Goal: Task Accomplishment & Management: Complete application form

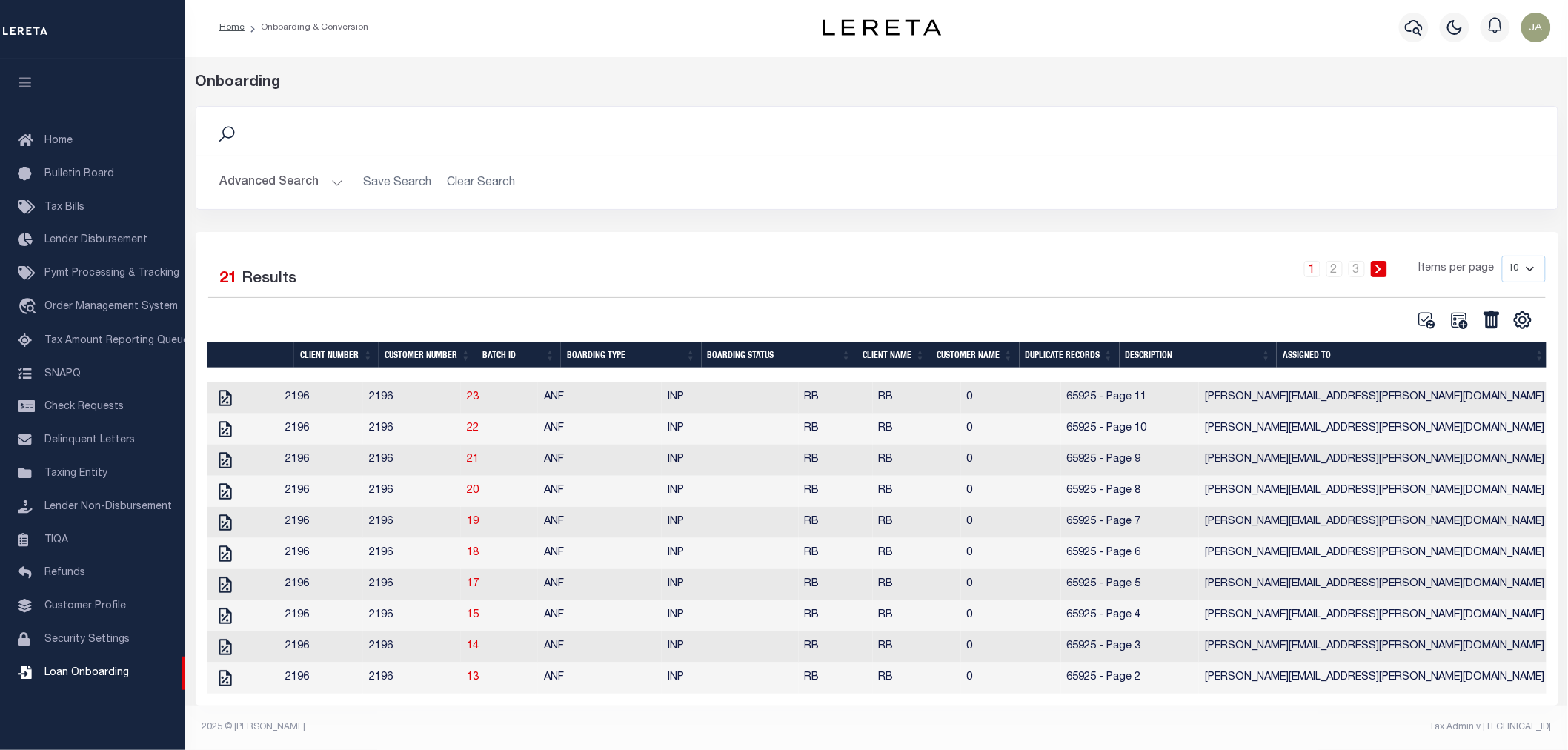
scroll to position [17, 0]
click at [88, 306] on span "Order Management System" at bounding box center [111, 307] width 133 height 11
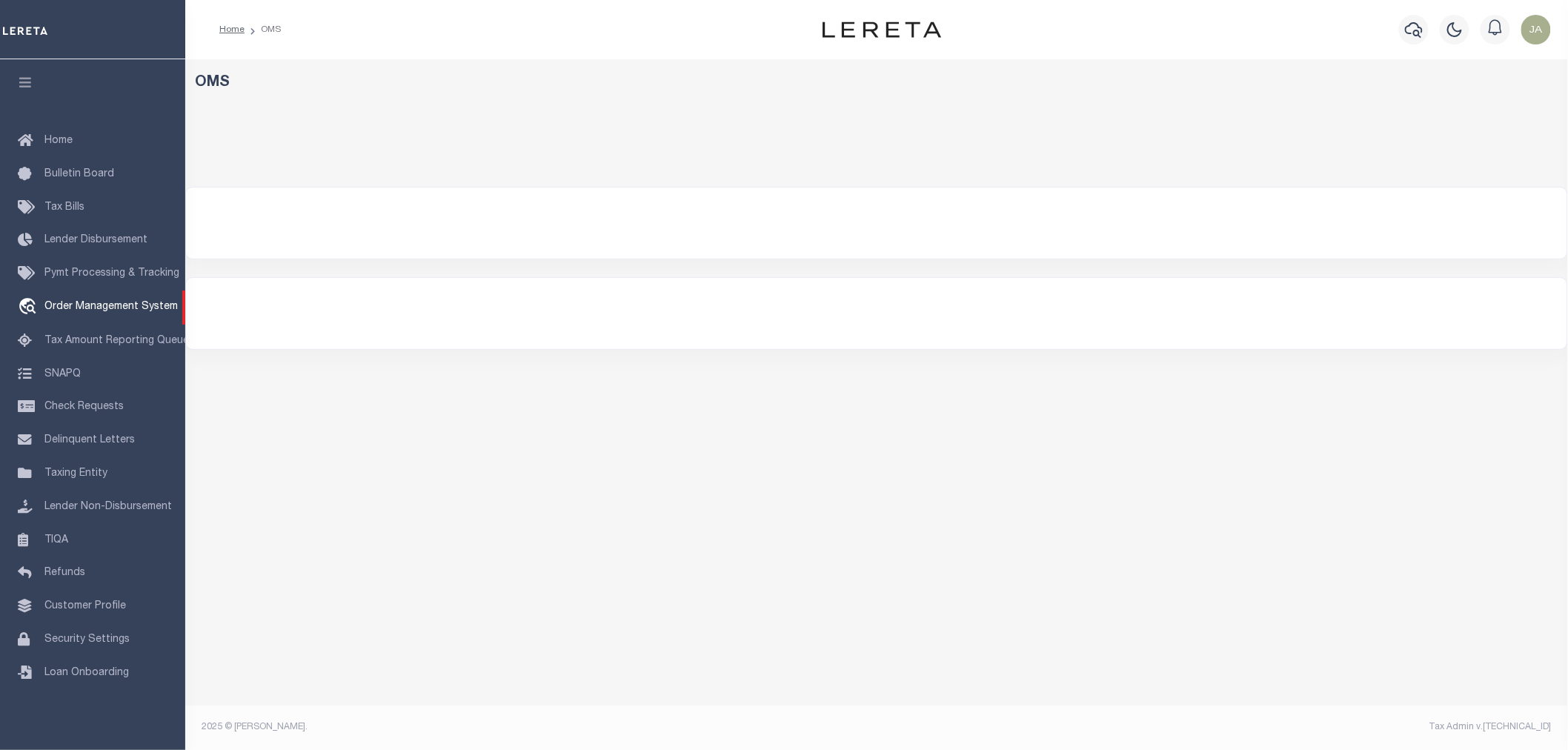
select select
select select "200"
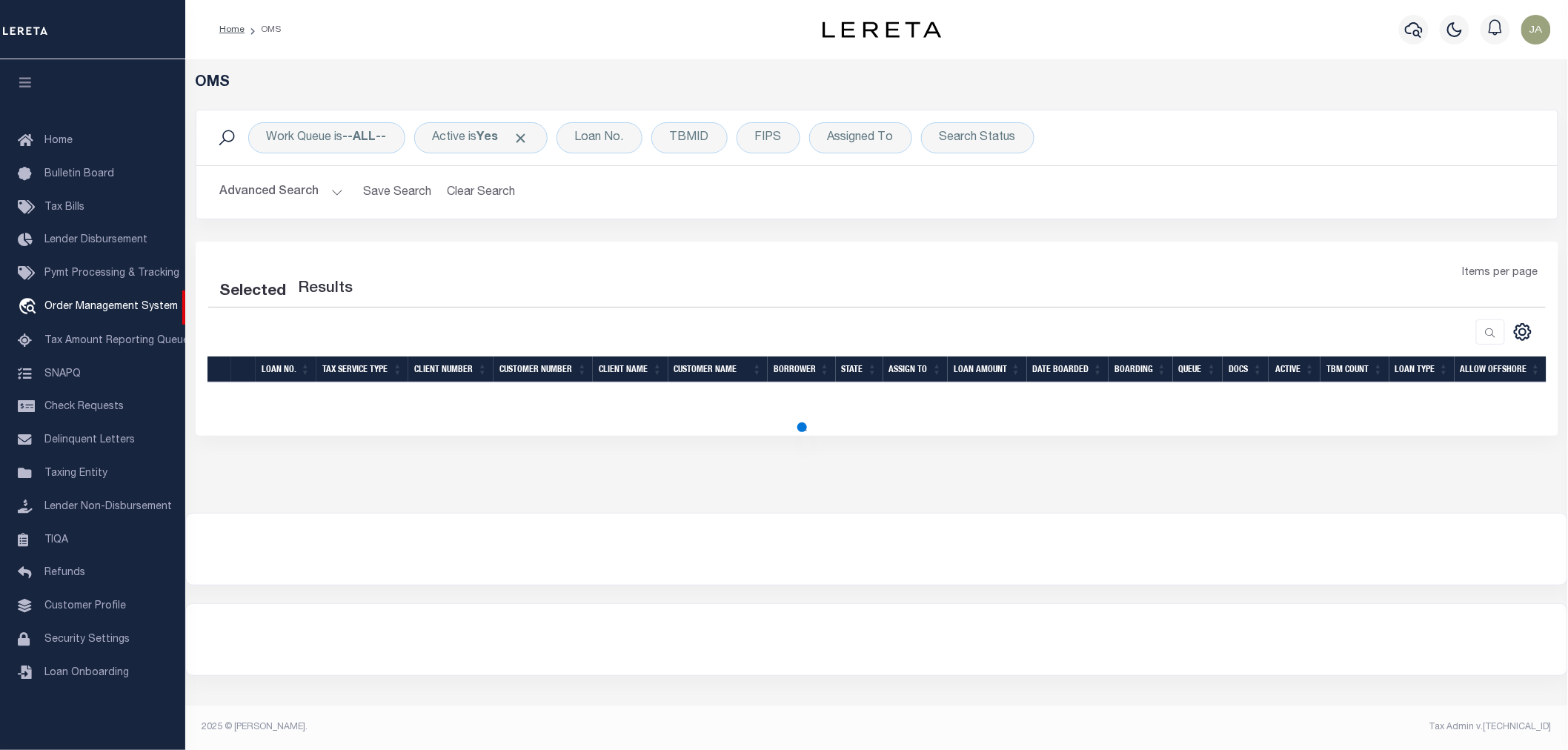
select select "200"
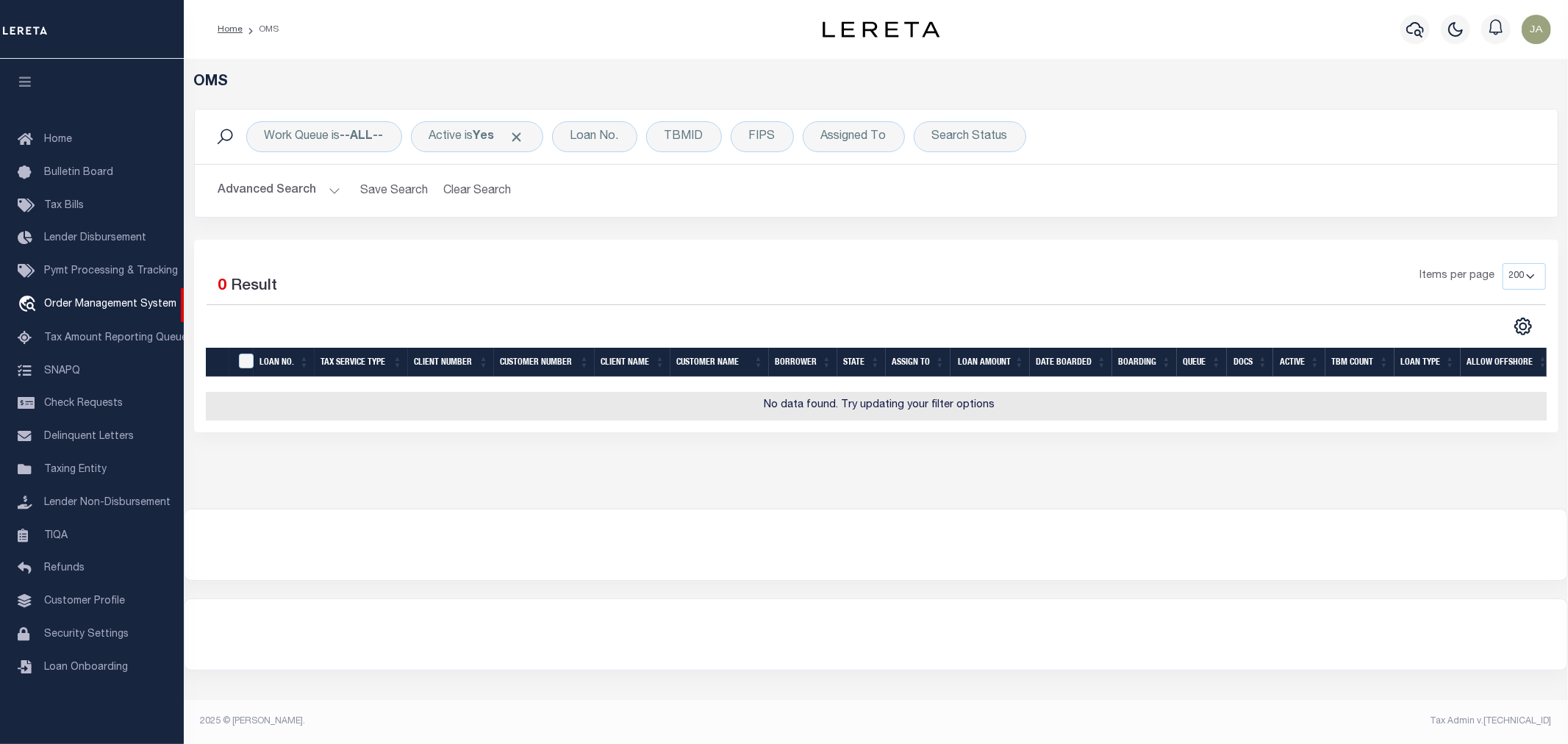
click at [331, 188] on button "Advanced Search" at bounding box center [279, 191] width 122 height 29
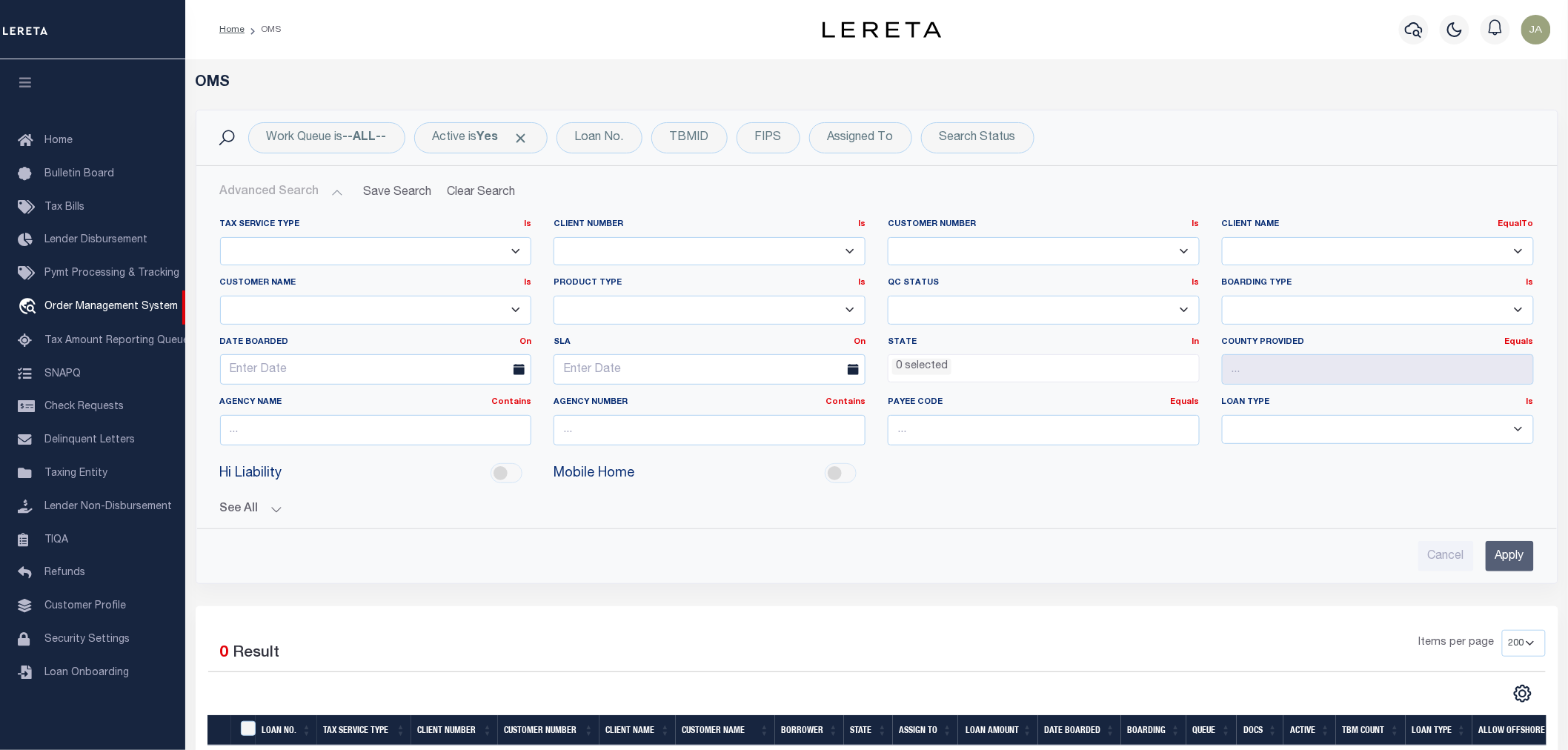
click at [1132, 253] on select "1011 1012 1013 1014 101862 1019 1042 1049 1052 1053 1055 1058 1061 1063 1064 10…" at bounding box center [1044, 251] width 312 height 29
click at [994, 254] on select "1011 1012 1013 1014 101862 1019 1042 1049 1052 1053 1055 1058 1061 1063 1064 10…" at bounding box center [1044, 251] width 312 height 29
click at [1038, 268] on div "Customer Number Is Is Contains 1011 1012 1013 1014 101862 1019 1042 1049 1052 1…" at bounding box center [1044, 247] width 334 height 58
click at [1047, 253] on select "1011 1012 1013 1014 101862 1019 1042 1049 1052 1053 1055 1058 1061 1063 1064 10…" at bounding box center [1044, 251] width 312 height 29
click at [1287, 260] on select "AB ABL Accumatch - Refunds AF AFCU AgustinADLQBank AgustinDtrackBank ALB ALL AN…" at bounding box center [1378, 251] width 312 height 29
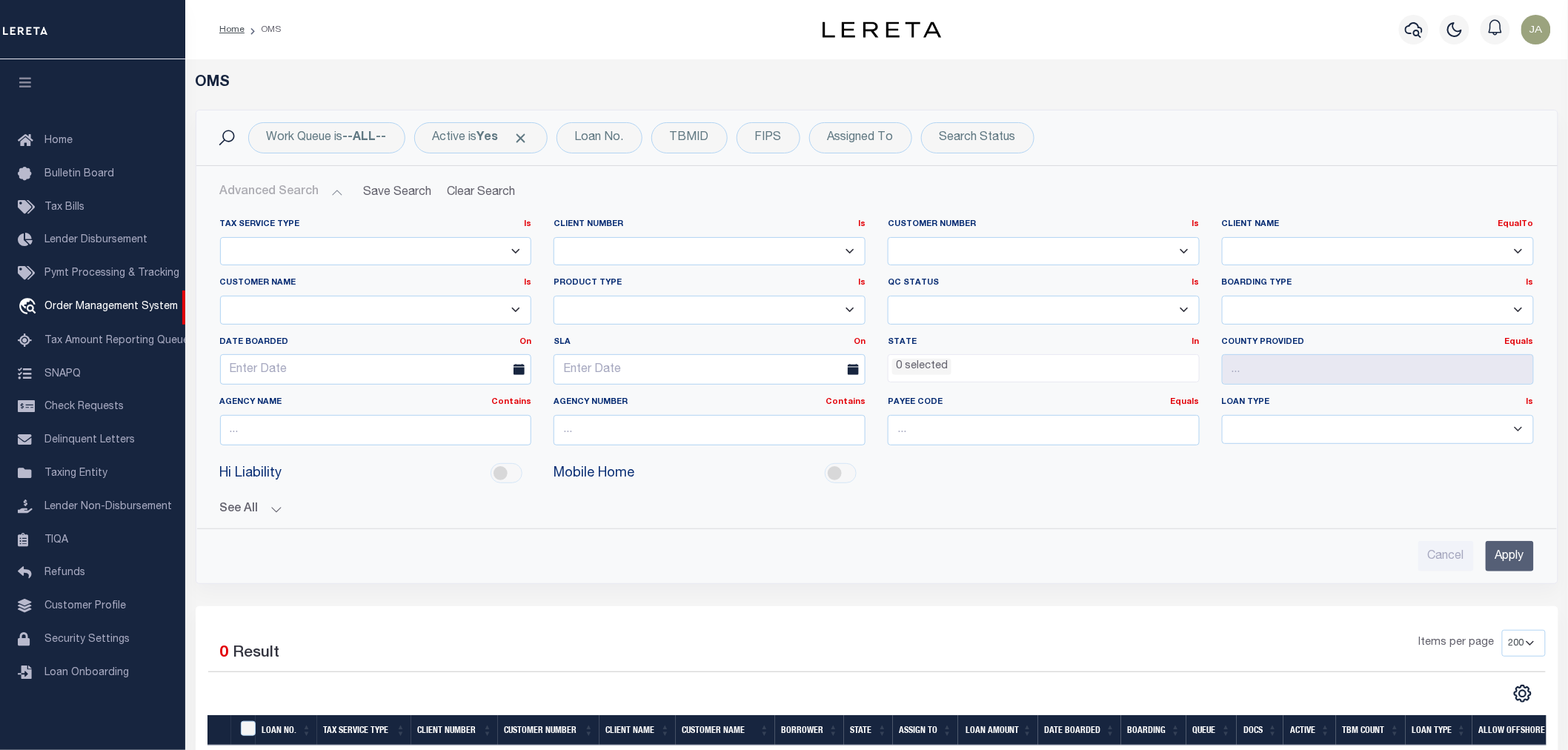
click at [1286, 255] on select "AB ABL Accumatch - Refunds AF AFCU AgustinADLQBank AgustinDtrackBank ALB ALL AN…" at bounding box center [1378, 251] width 312 height 29
click at [1222, 237] on select "AB ABL Accumatch - Refunds AF AFCU AgustinADLQBank AgustinDtrackBank ALB ALL AN…" at bounding box center [1378, 251] width 312 height 29
click at [1521, 560] on input "Apply" at bounding box center [1510, 556] width 48 height 30
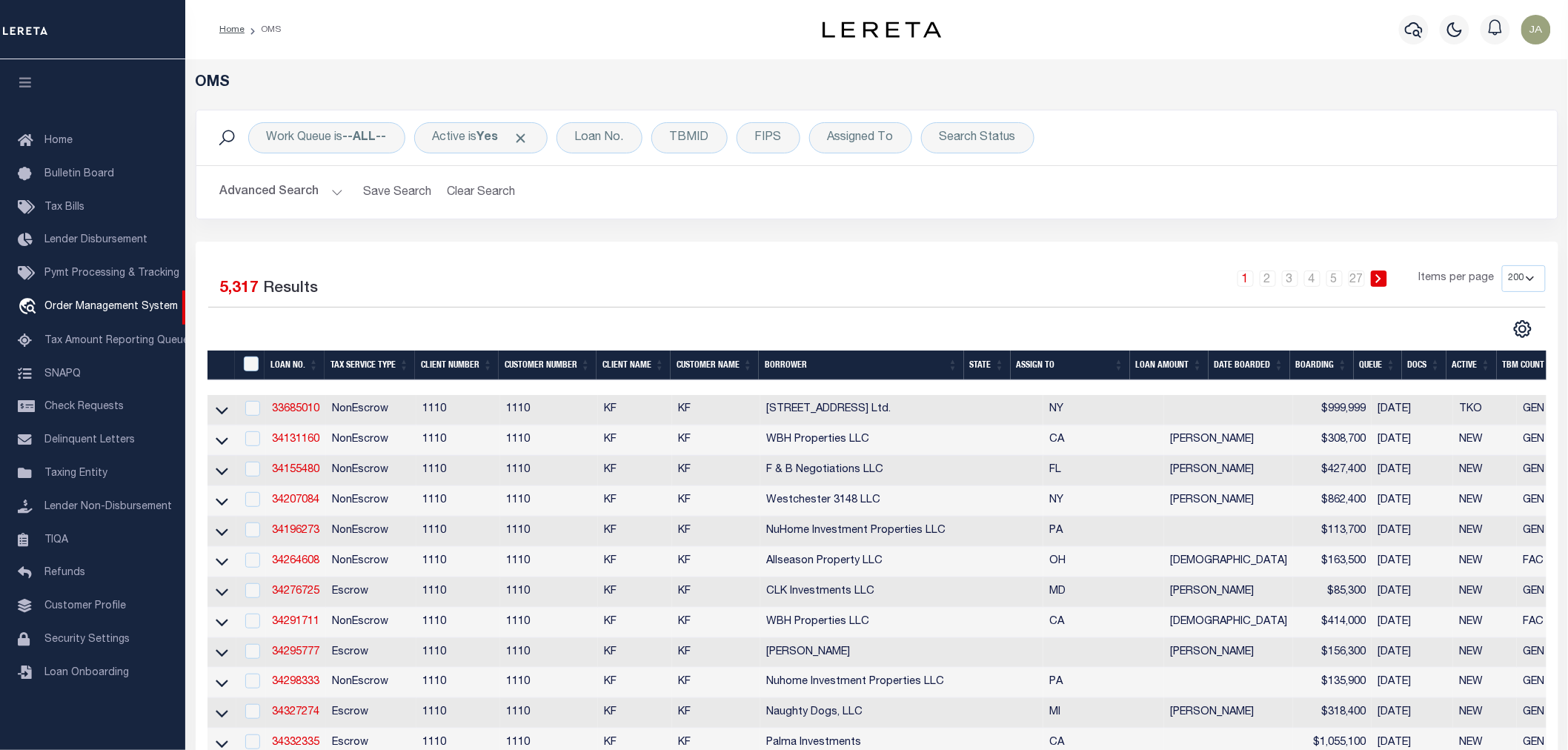
click at [324, 195] on button "Advanced Search" at bounding box center [282, 192] width 123 height 29
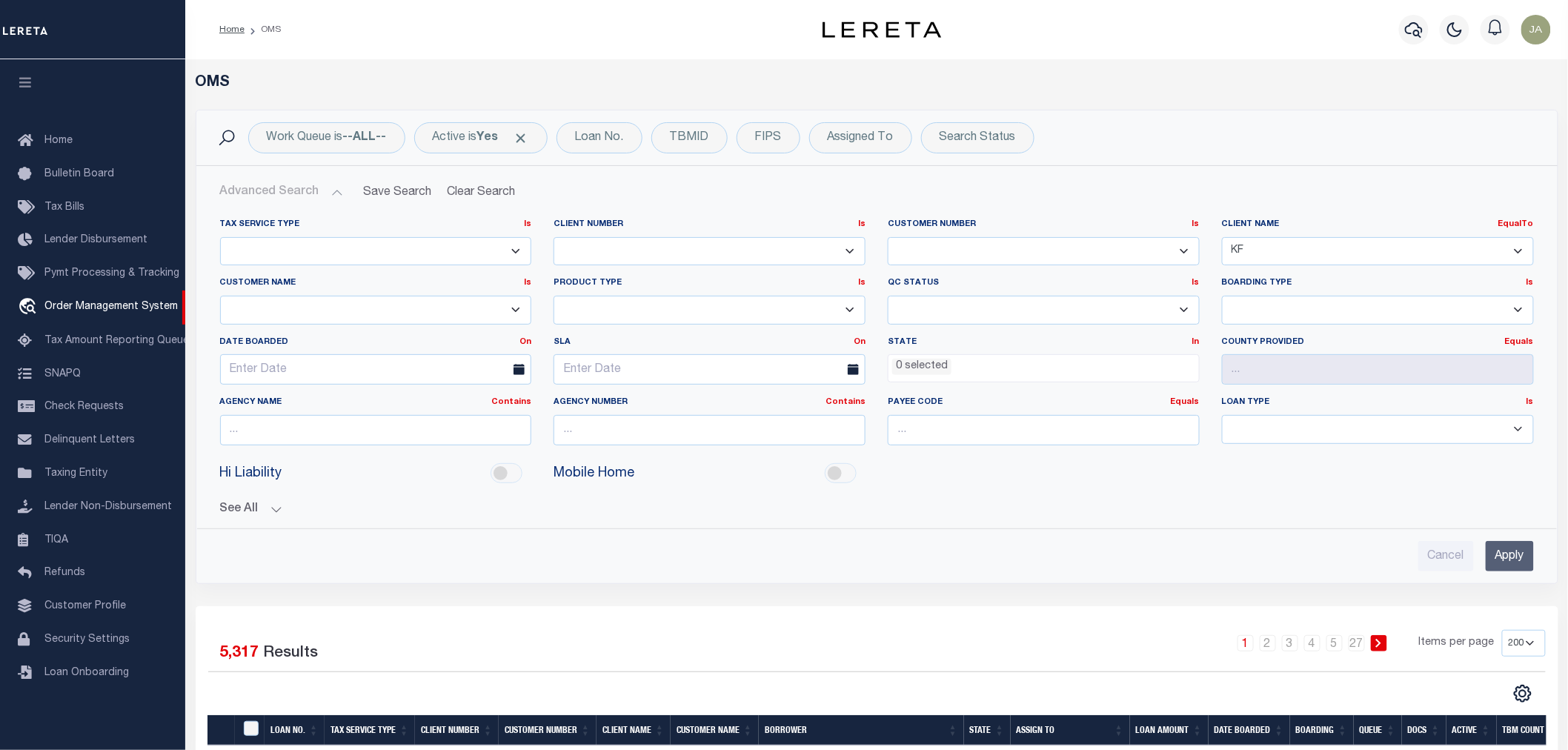
click at [1358, 254] on select "AB ABL Accumatch - Refunds AF AFCU AgustinADLQBank AgustinDtrackBank ALB ALL AN…" at bounding box center [1378, 251] width 312 height 29
click at [1304, 235] on div "Client Name EqualTo Is Contains AB ABL Accumatch - Refunds AF AFCU AgustinADLQB…" at bounding box center [1378, 242] width 312 height 47
click at [1286, 251] on select "AB ABL Accumatch - Refunds AF AFCU AgustinADLQBank AgustinDtrackBank ALB ALL AN…" at bounding box center [1378, 251] width 312 height 29
select select "Lima One Capital, LLC"
click at [1222, 237] on select "AB ABL Accumatch - Refunds AF AFCU AgustinADLQBank AgustinDtrackBank ALB ALL AN…" at bounding box center [1378, 251] width 312 height 29
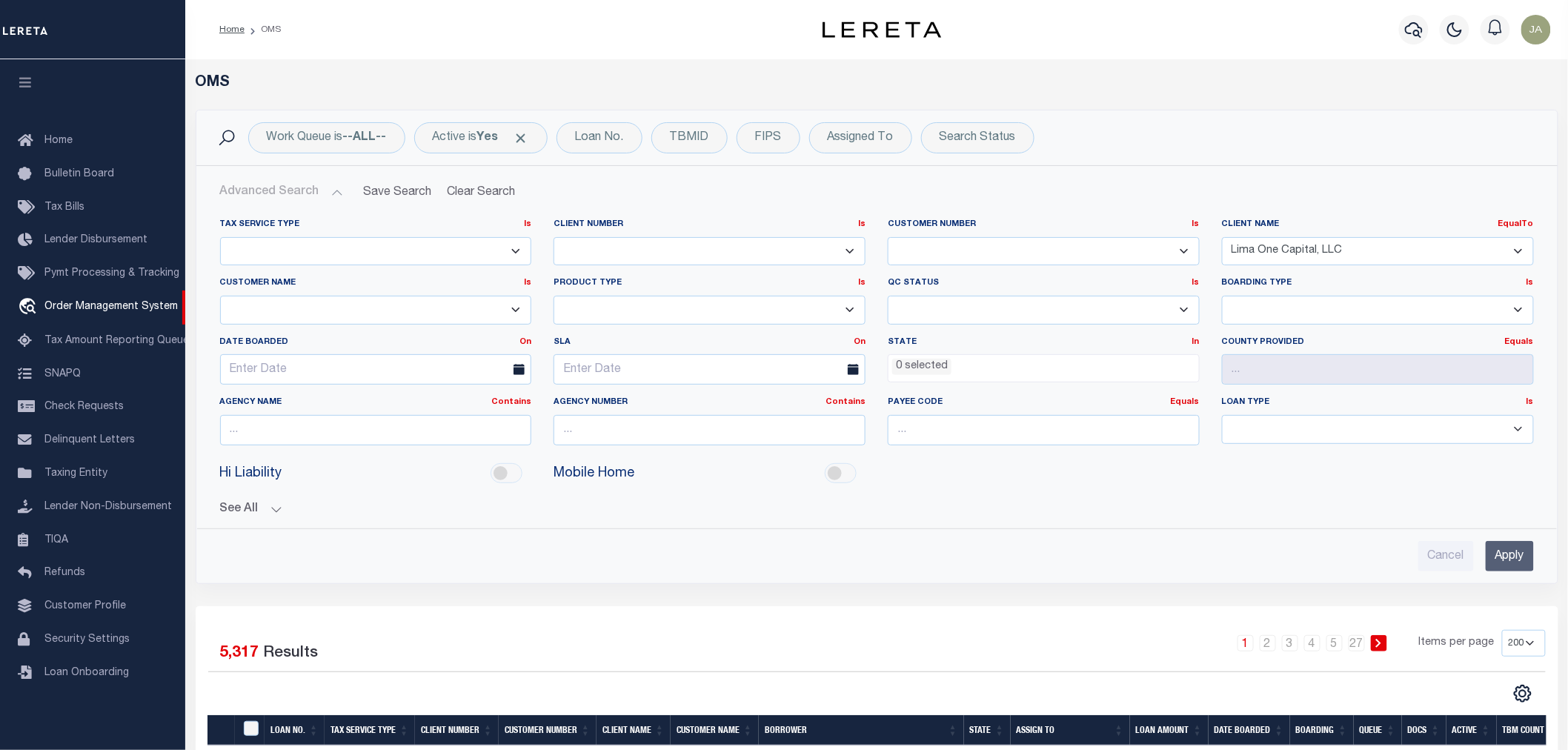
click at [1491, 549] on input "Apply" at bounding box center [1510, 556] width 48 height 30
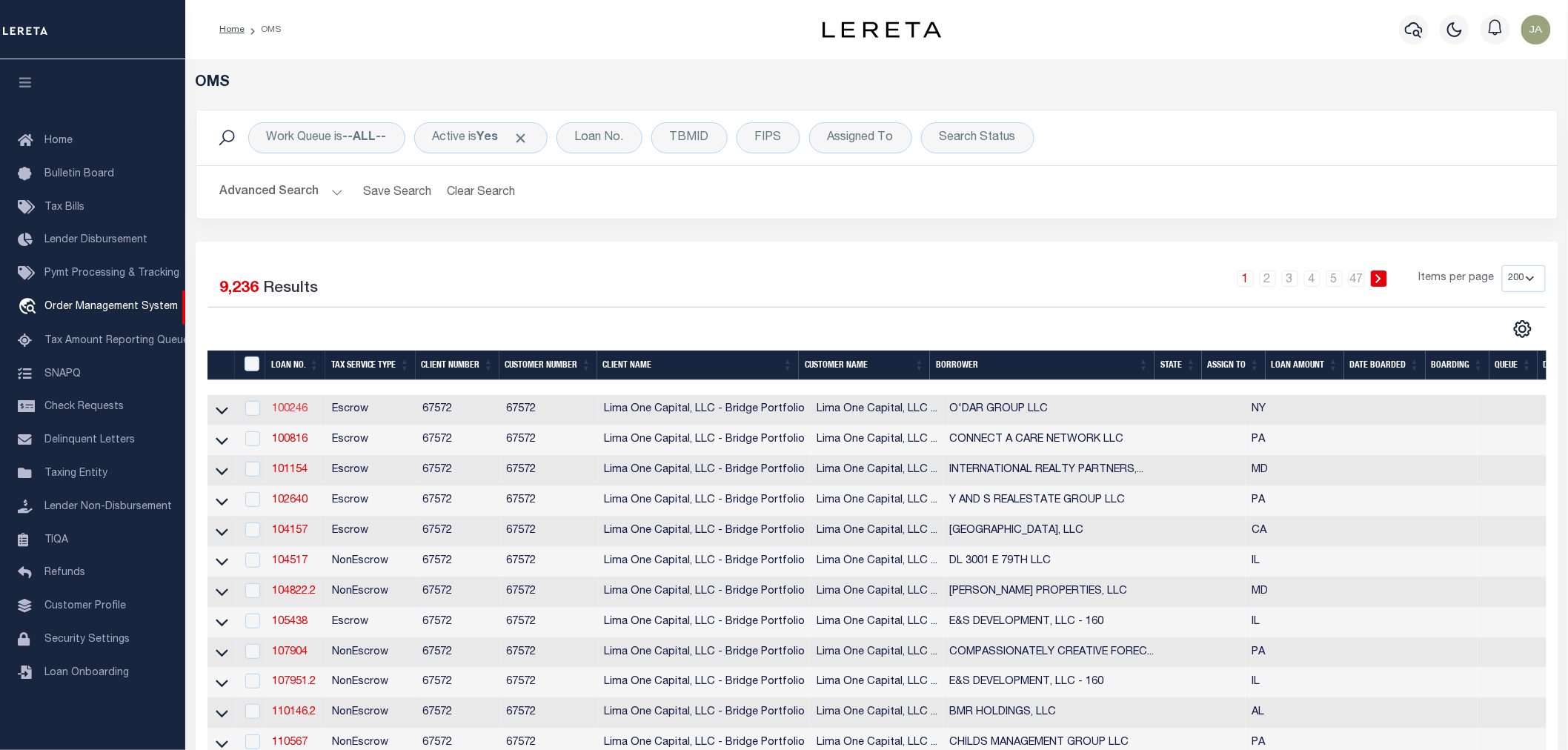
click at [284, 406] on link "100246" at bounding box center [289, 409] width 36 height 11
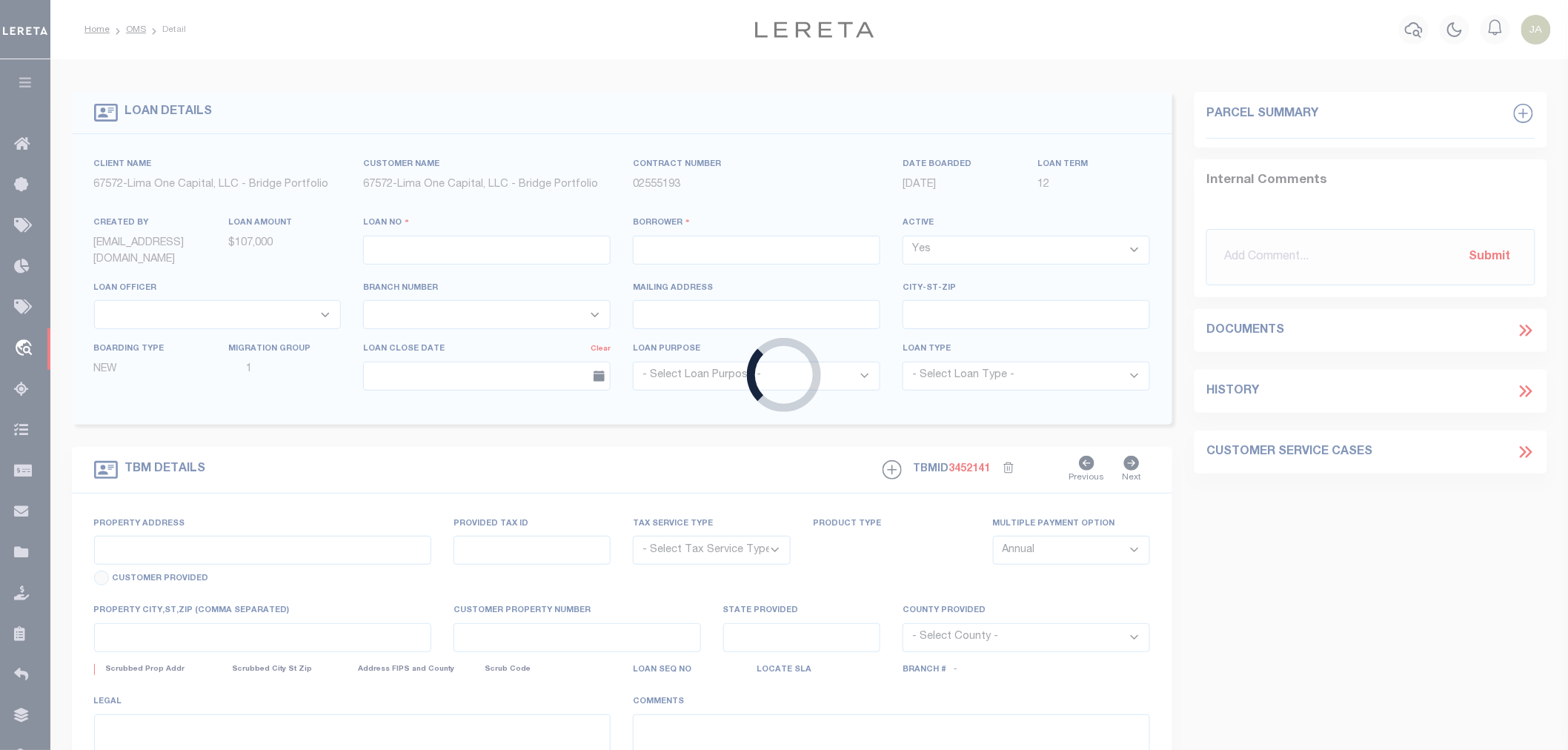
type input "100246"
type input "O'DAR GROUP LLC"
select select
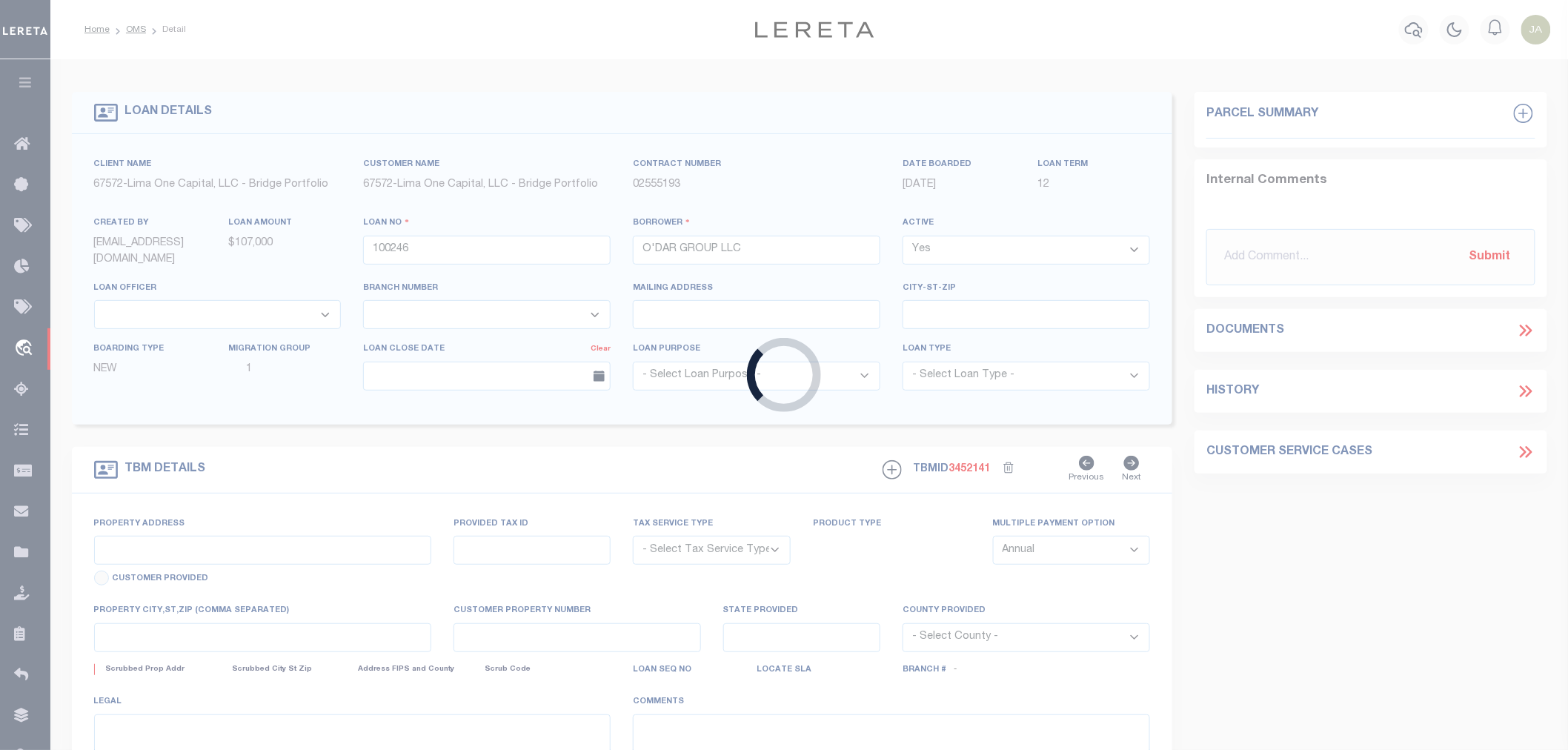
select select
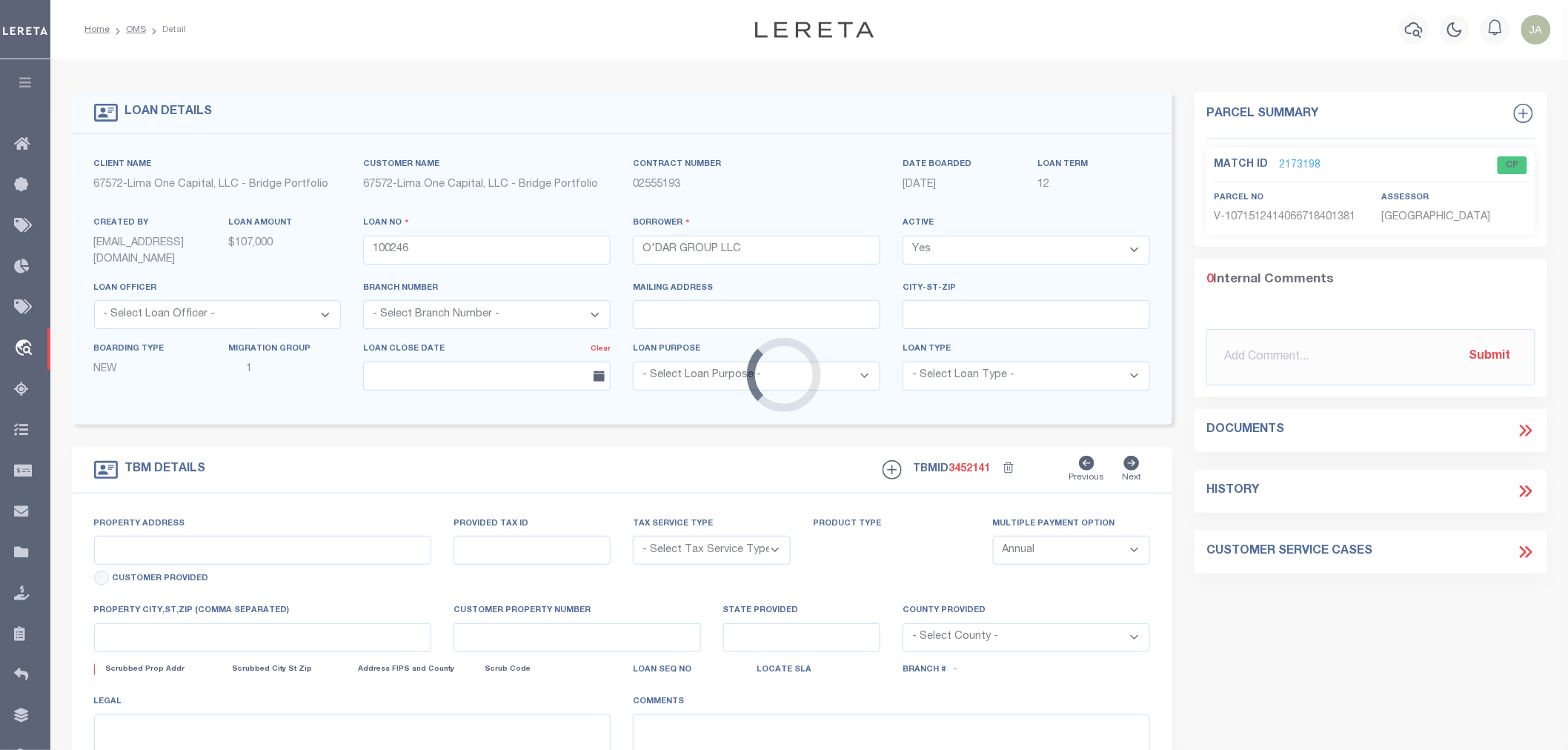
type input "6873 DELAMATER ROAD"
radio input "true"
select select "Escrow"
type input "DERBY NY 14047"
type input "100246-1"
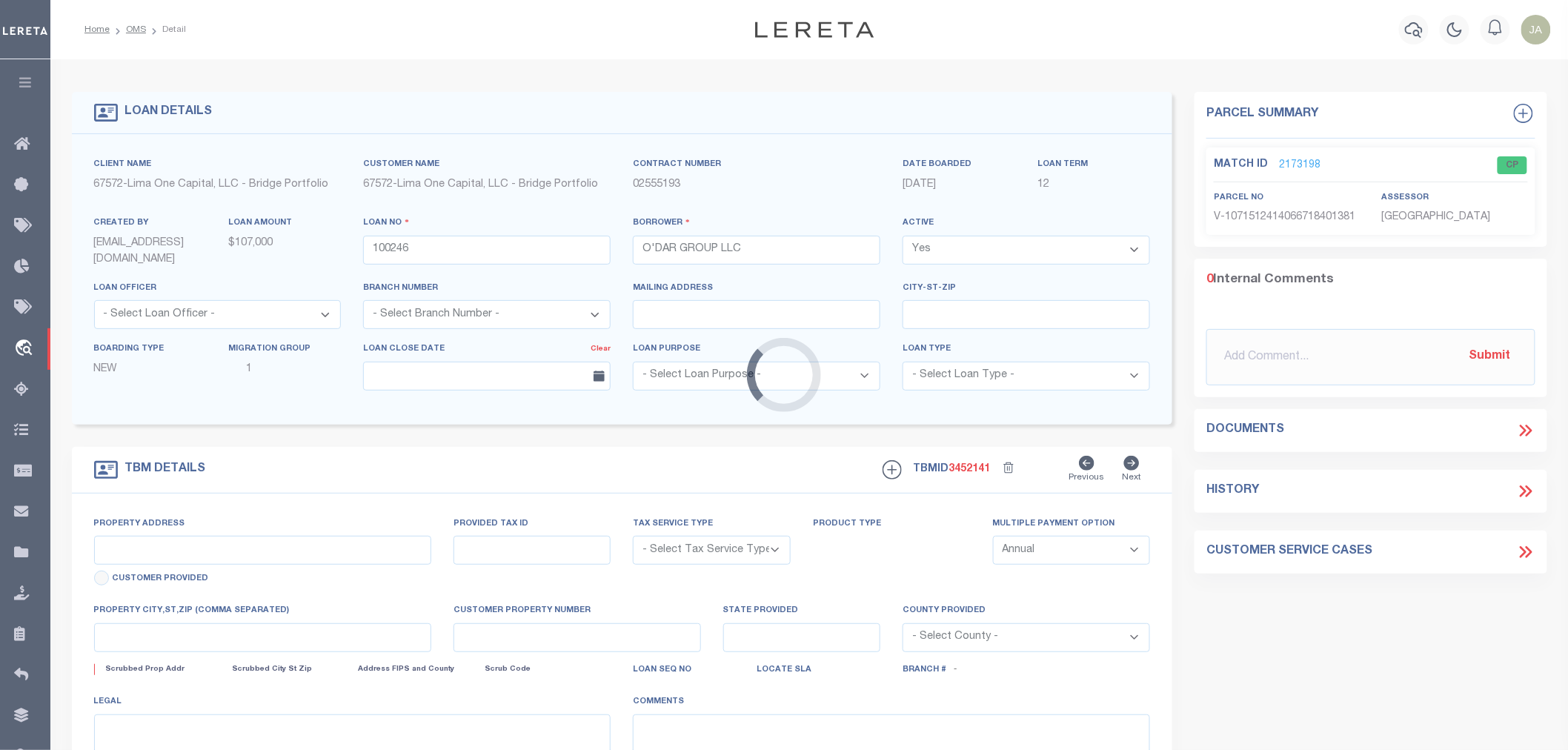
type input "NY"
type textarea "COLLECTOR: ENTITY: PARCEL: 206"
select select "4"
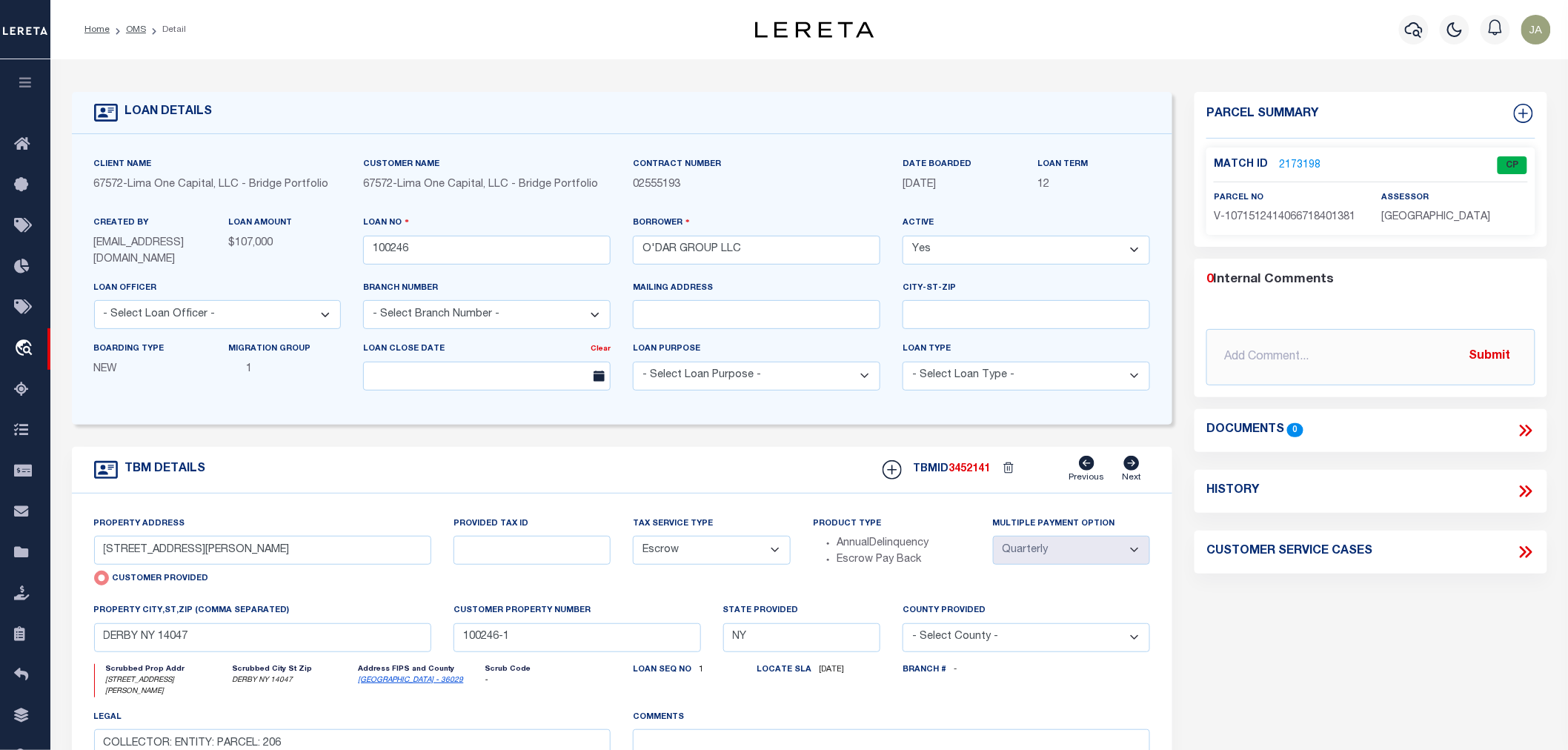
click at [1299, 165] on link "2173198" at bounding box center [1299, 166] width 42 height 16
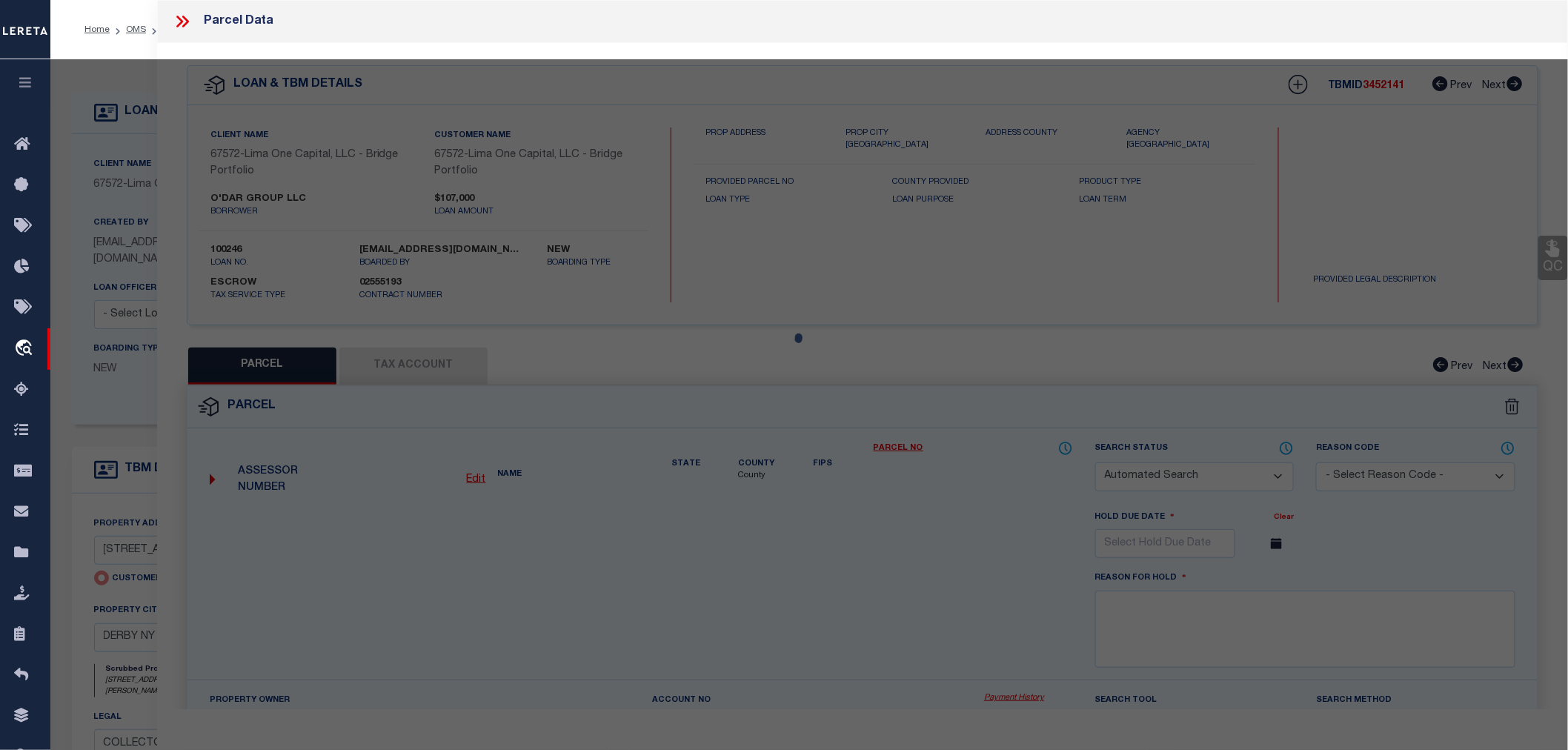
checkbox input "false"
select select "CP"
type input "6873 DELAMATER ROAD"
checkbox input "false"
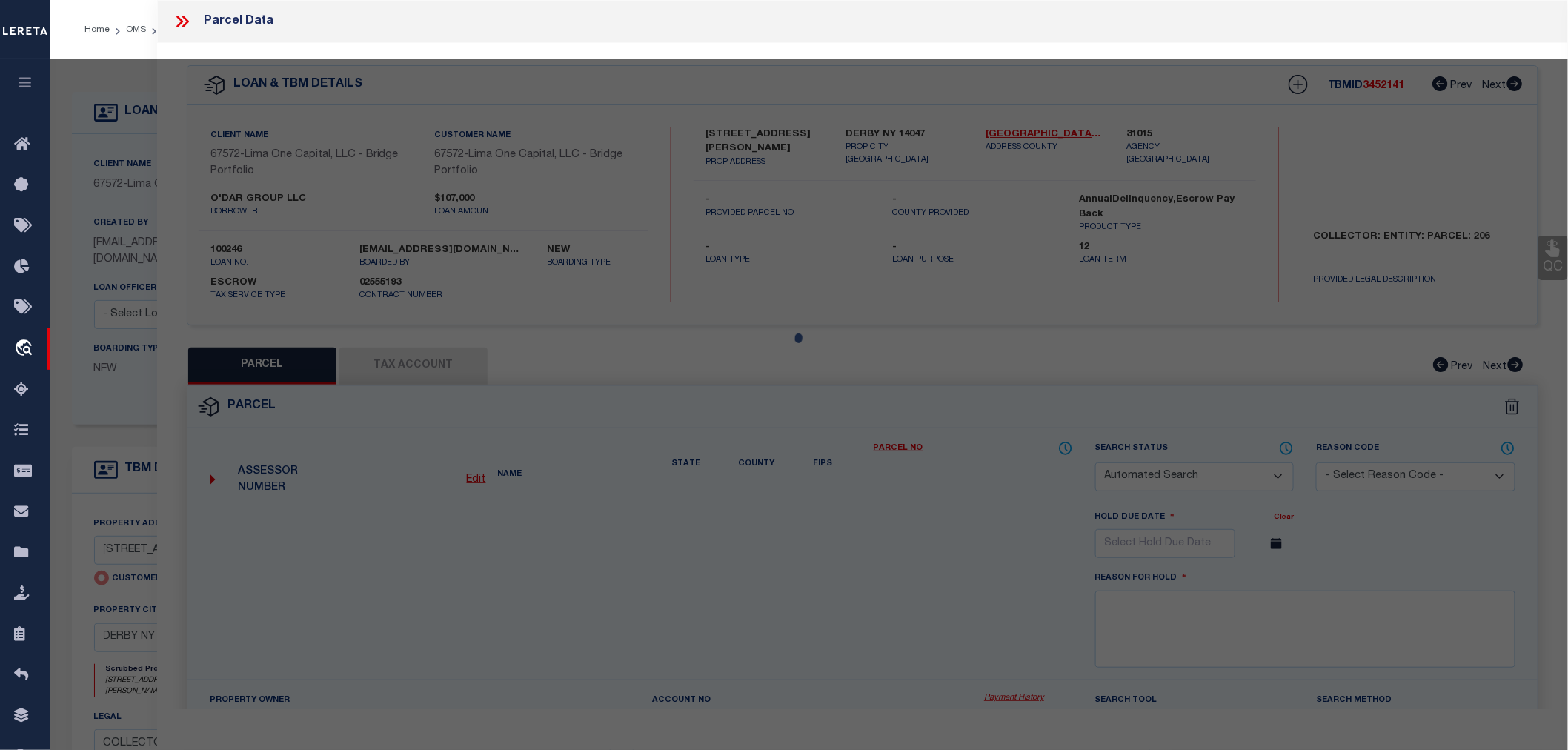
type input "DERBY NY 14047"
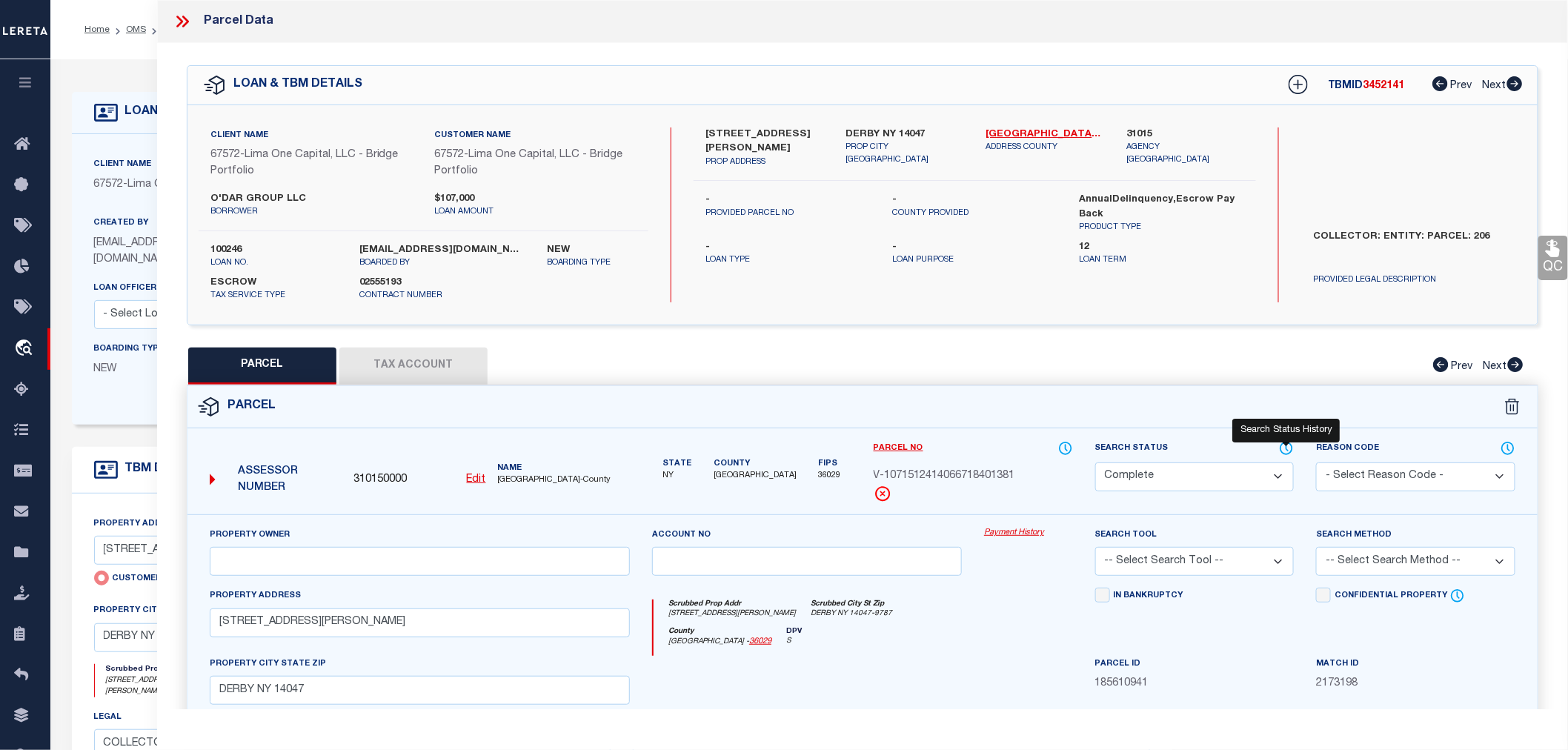
click at [1290, 452] on icon at bounding box center [1286, 449] width 12 height 12
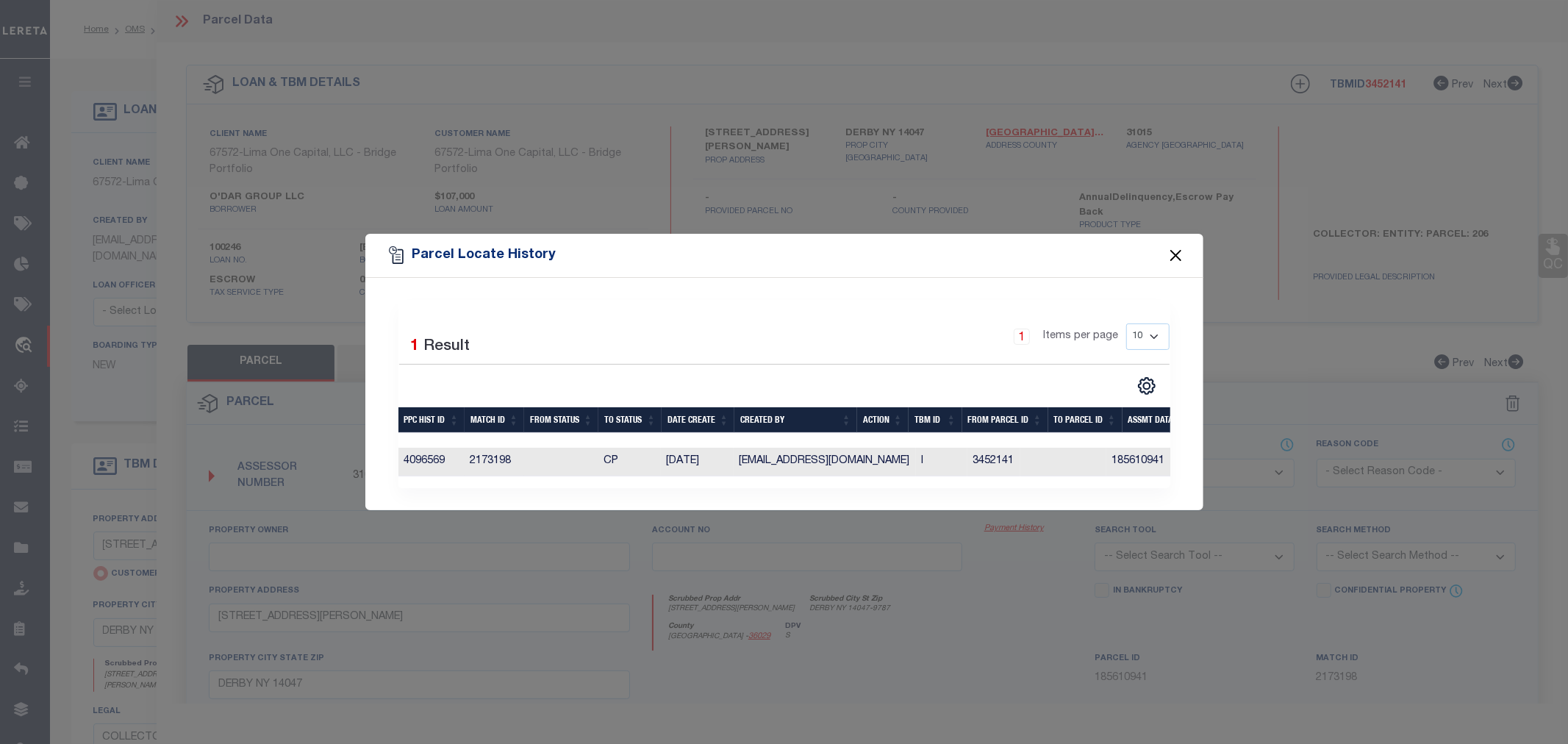
click at [1180, 252] on button "Close" at bounding box center [1175, 255] width 19 height 19
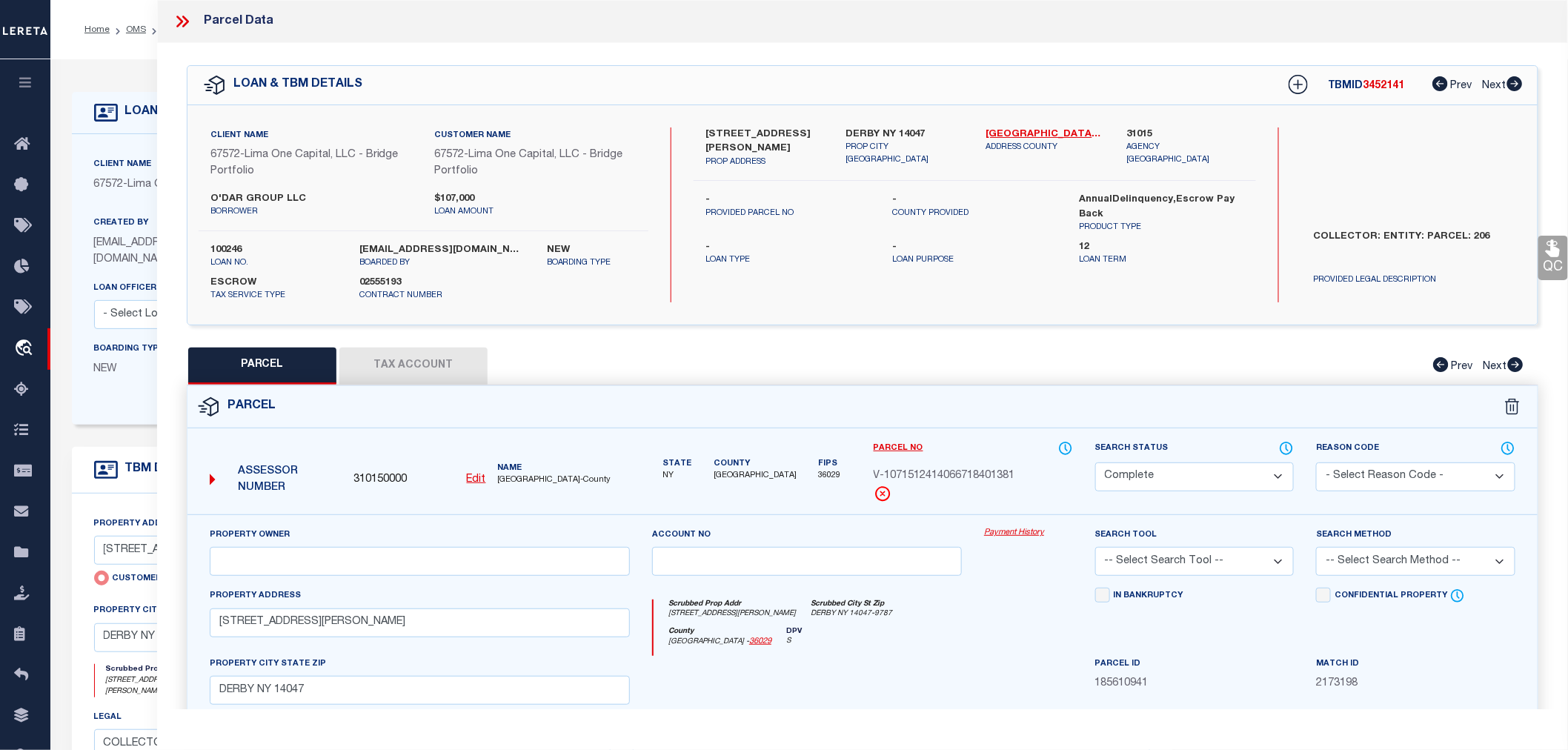
click at [178, 22] on icon at bounding box center [182, 21] width 19 height 19
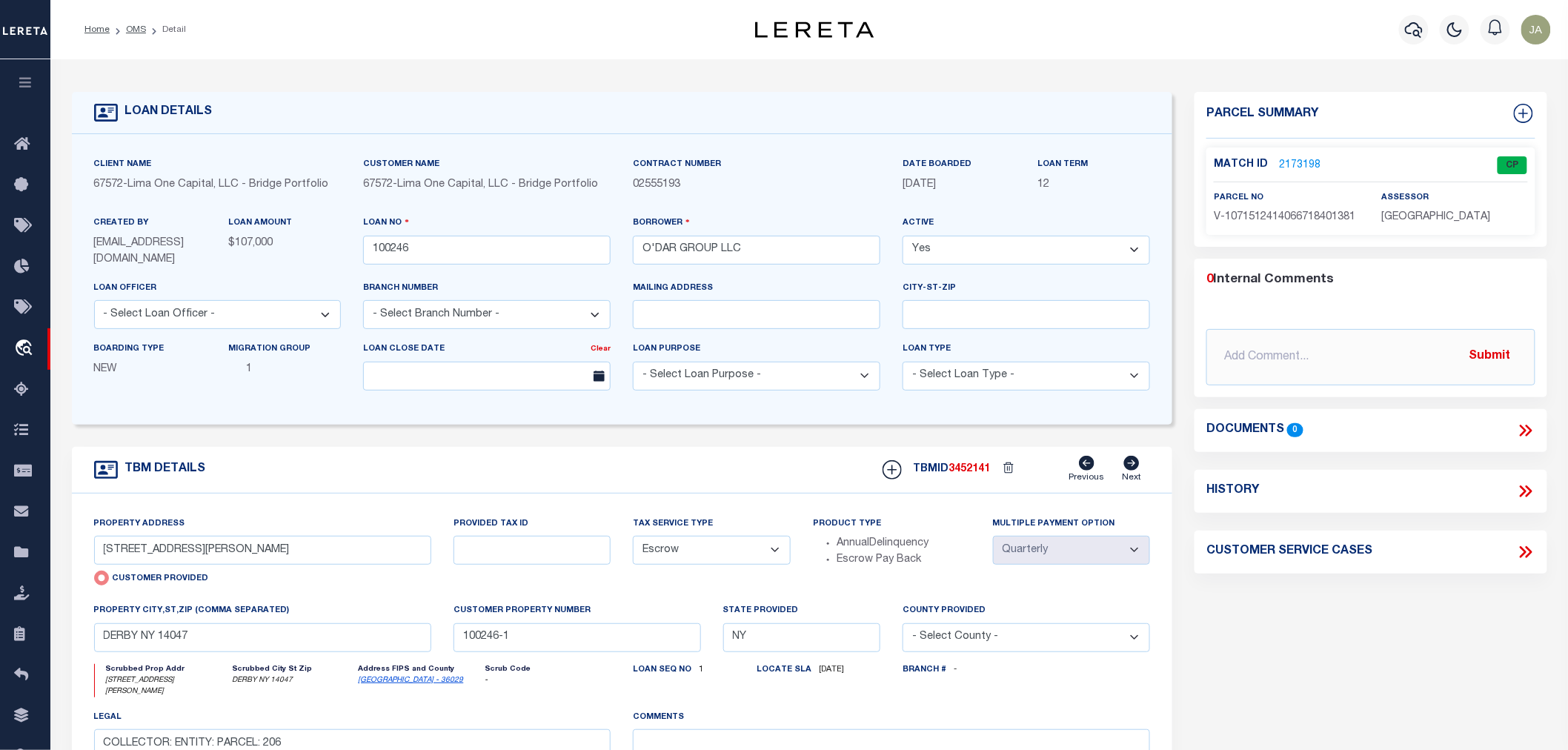
click at [20, 79] on icon "button" at bounding box center [26, 82] width 17 height 14
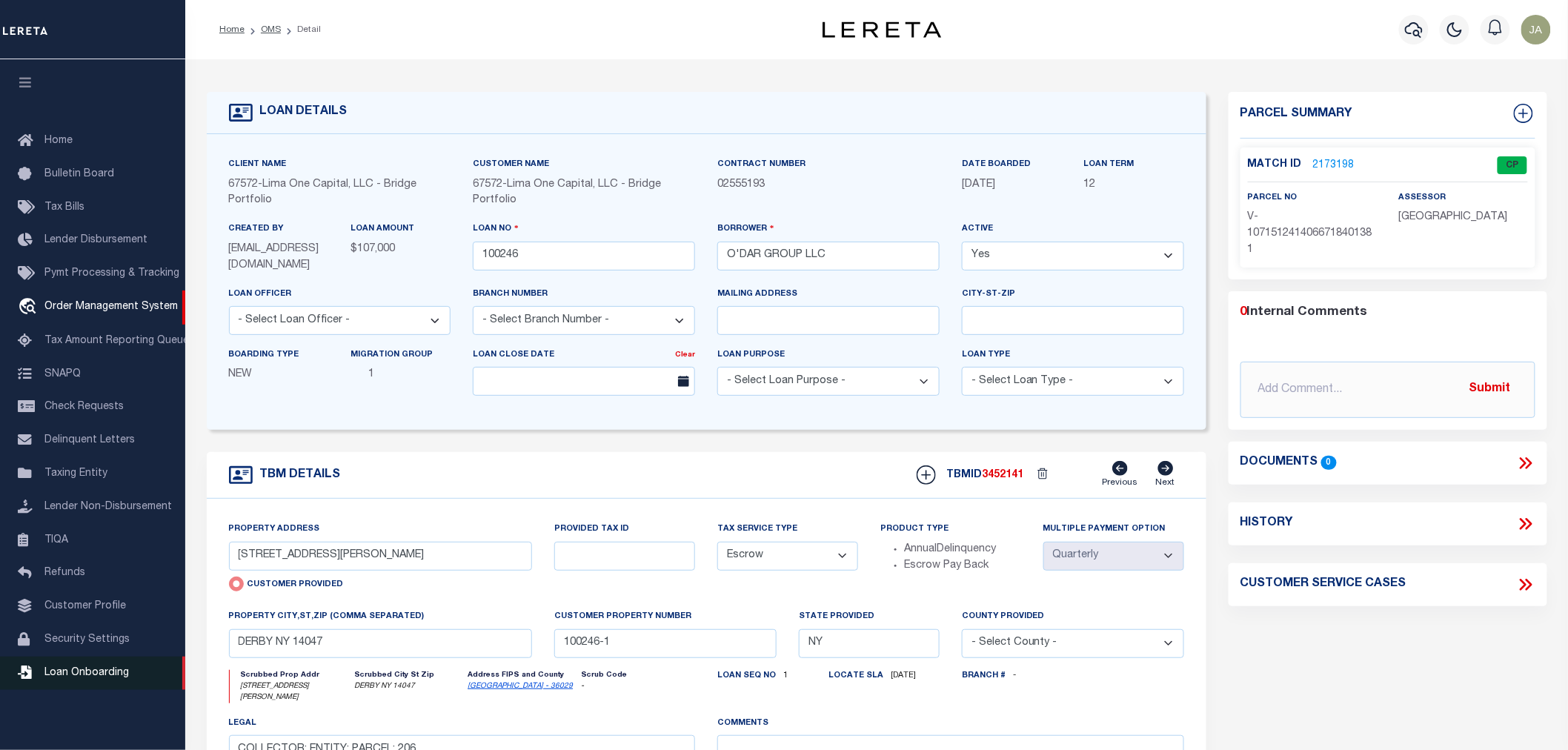
click at [79, 677] on span "Loan Onboarding" at bounding box center [87, 673] width 85 height 11
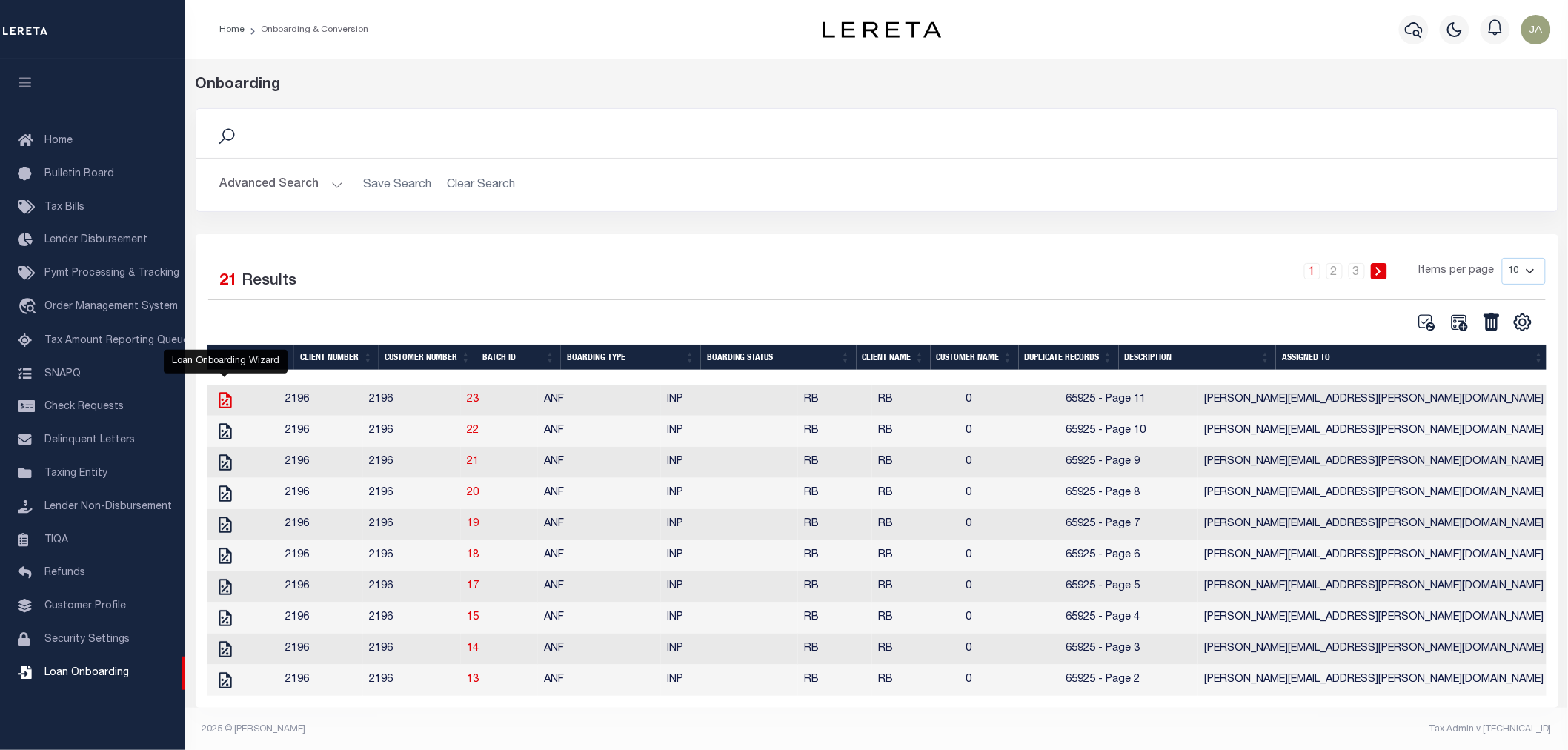
click at [216, 408] on icon "" at bounding box center [225, 400] width 19 height 19
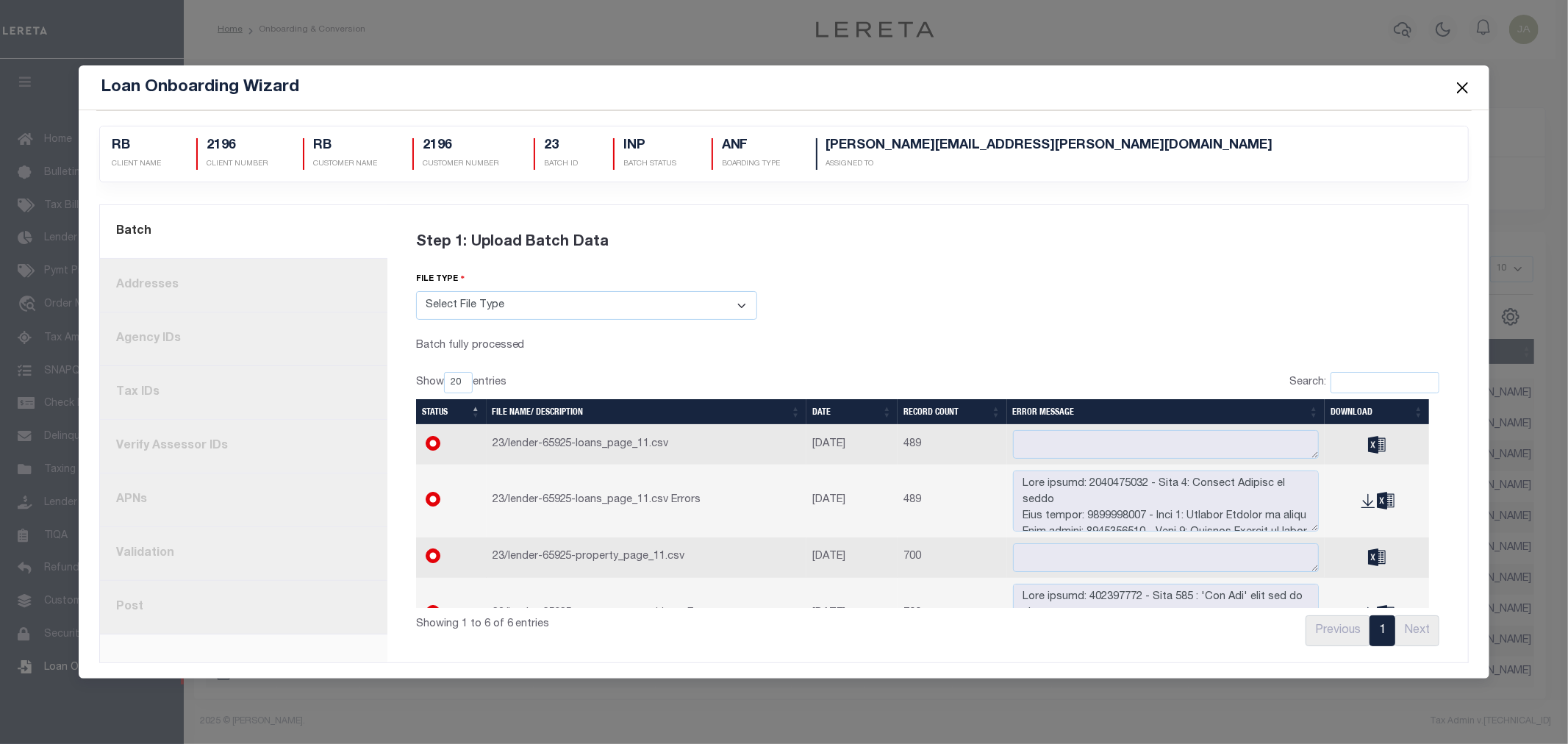
click at [225, 628] on link "8. Post" at bounding box center [243, 607] width 288 height 53
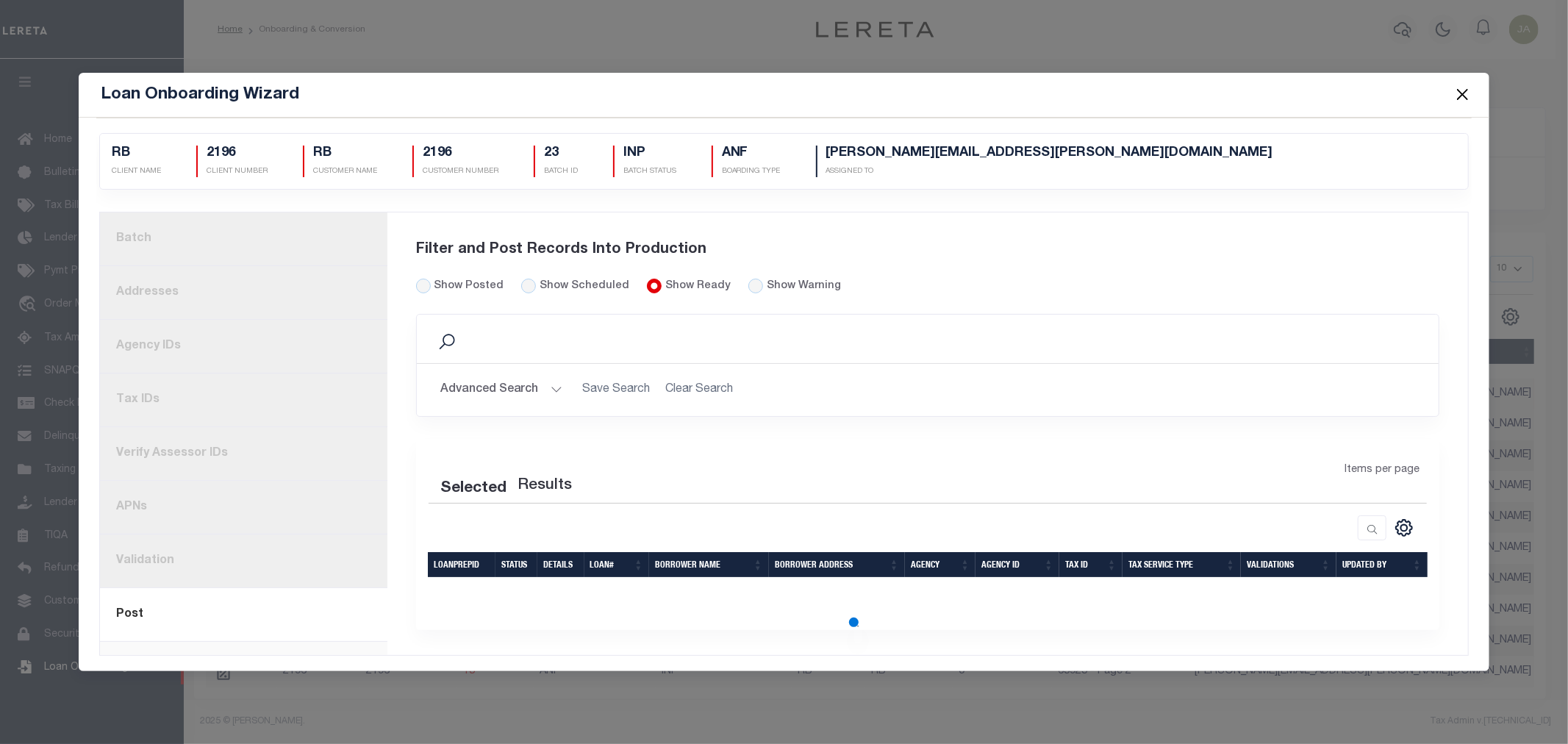
click at [229, 619] on link "current step: 8. Post" at bounding box center [243, 614] width 288 height 53
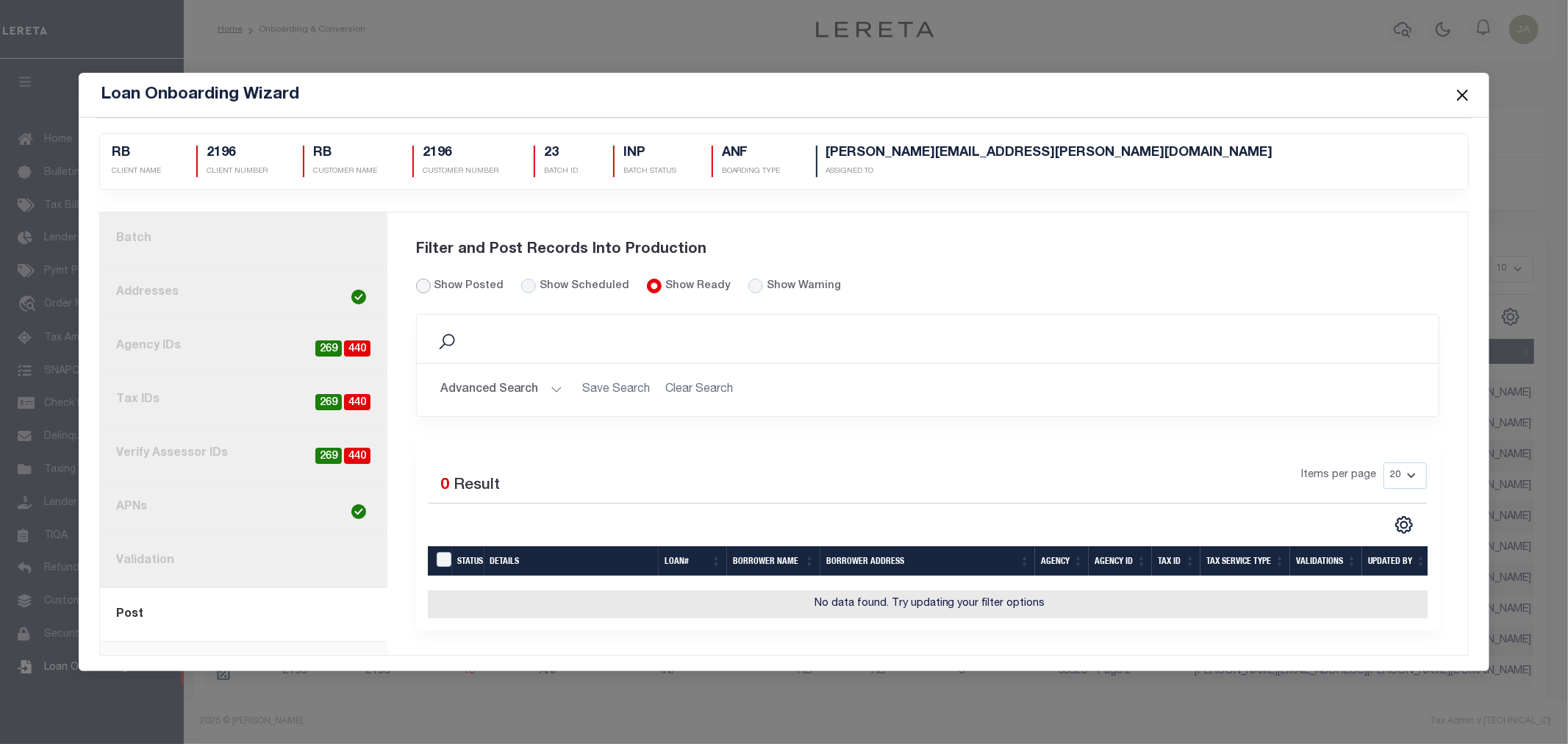
click at [421, 282] on input "Show Posted" at bounding box center [424, 286] width 15 height 15
radio input "true"
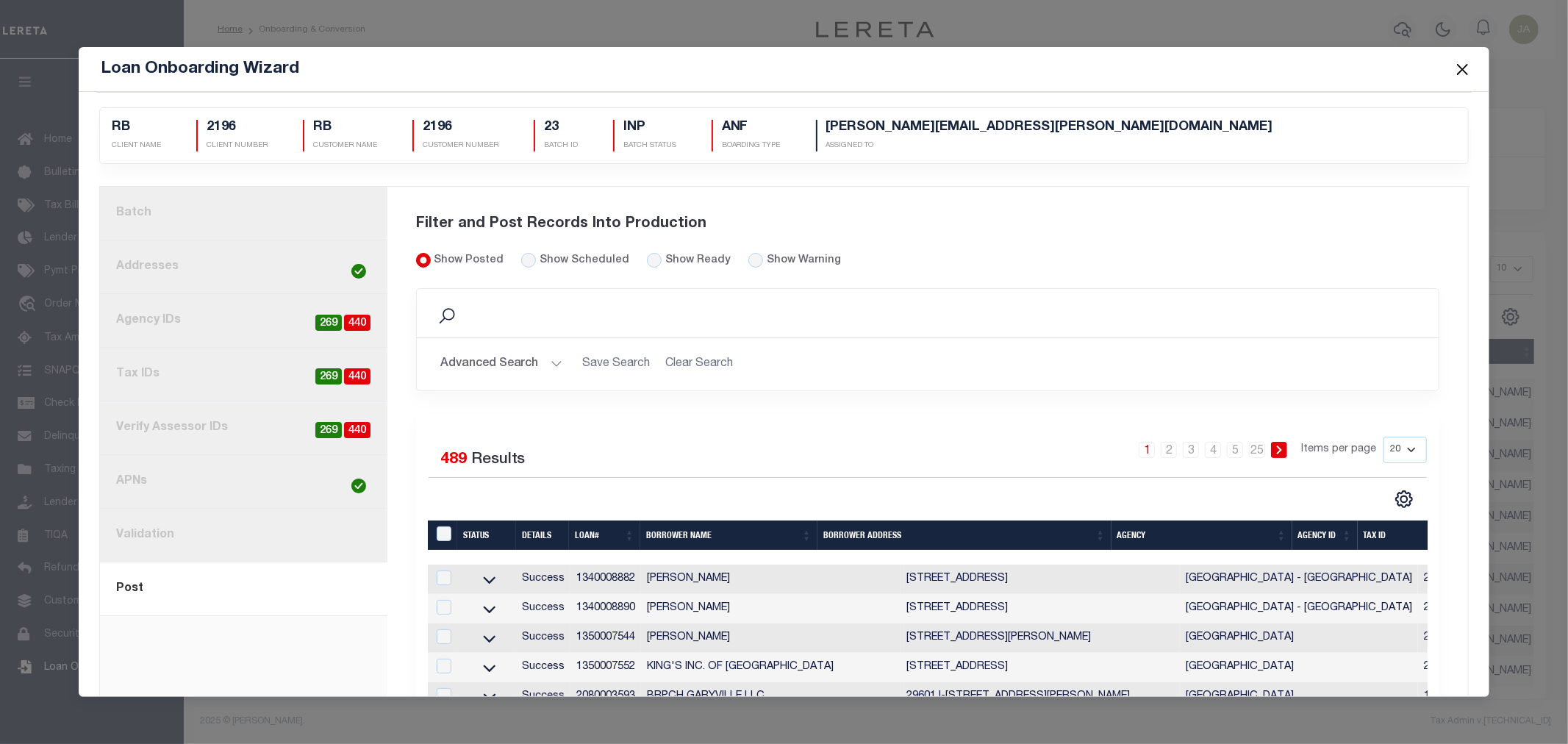
click at [1469, 65] on button "Close" at bounding box center [1462, 68] width 19 height 19
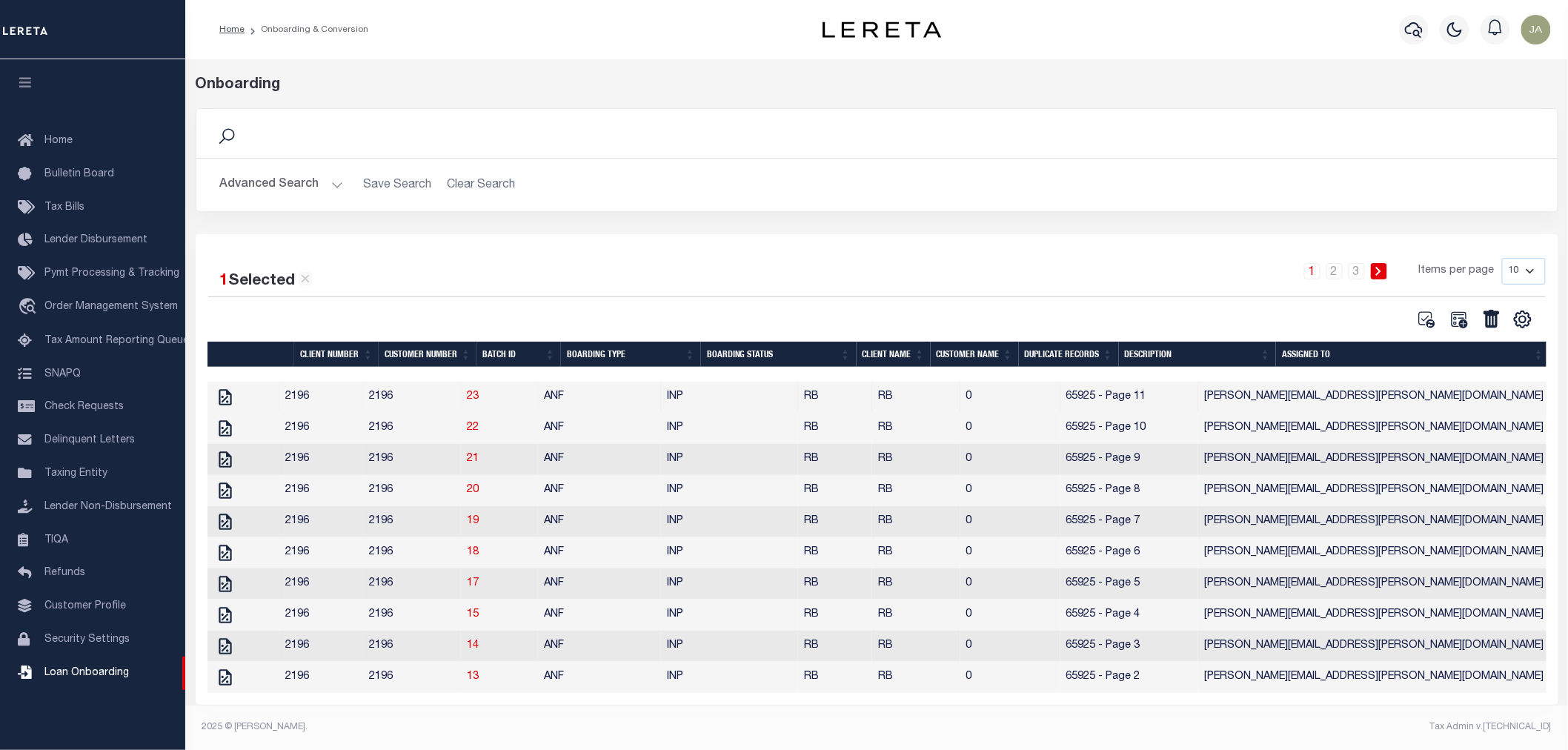
click at [708, 146] on div "Search" at bounding box center [876, 133] width 1361 height 49
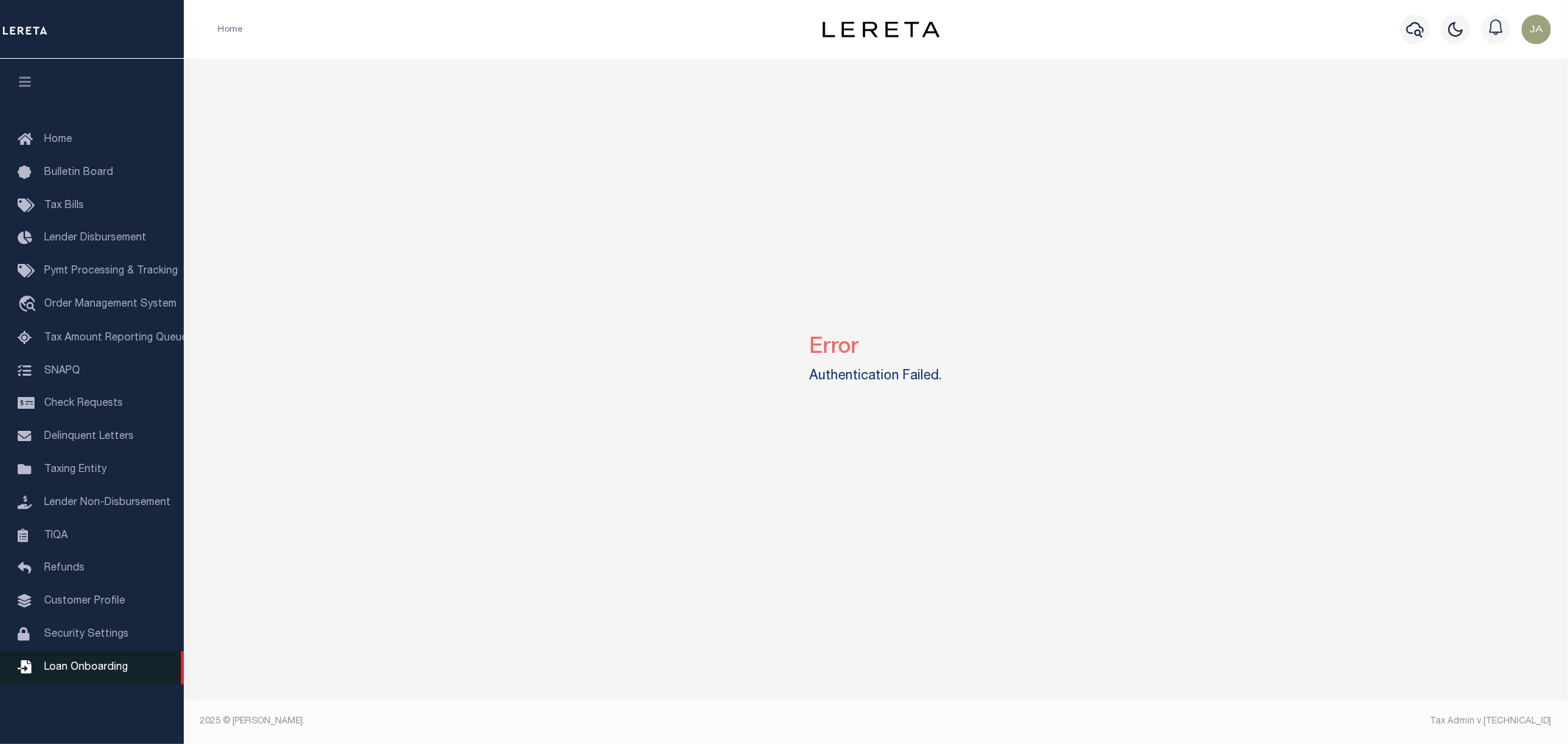
click at [46, 666] on span "Loan Onboarding" at bounding box center [86, 667] width 84 height 11
